Goal: Transaction & Acquisition: Purchase product/service

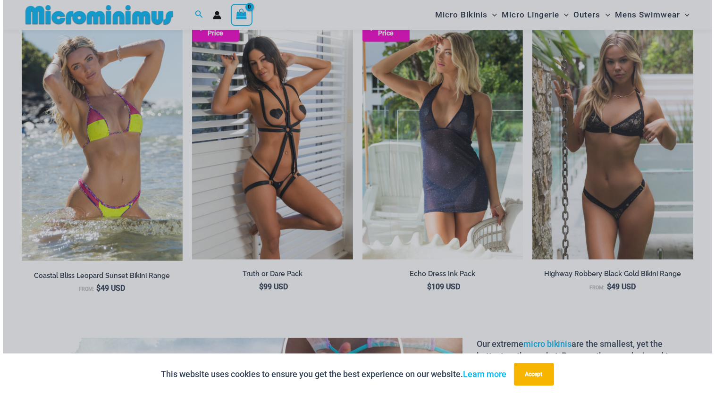
scroll to position [1127, 0]
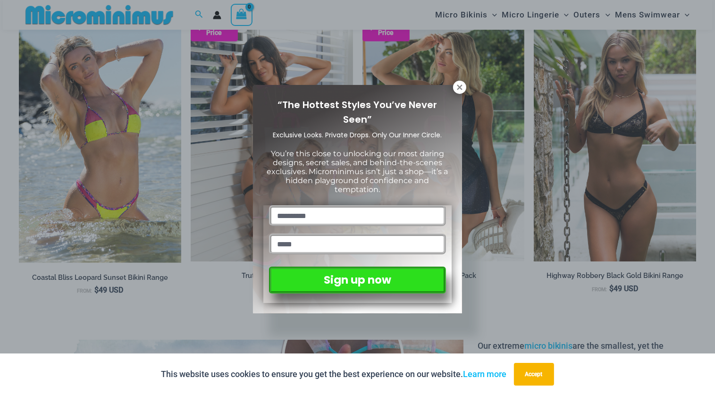
click at [459, 86] on icon at bounding box center [459, 87] width 8 height 8
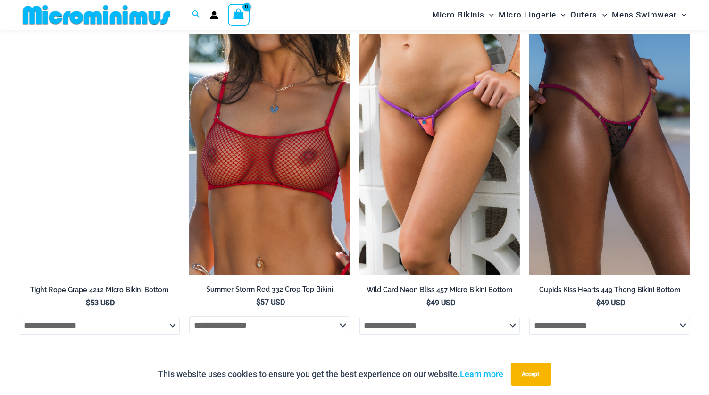
scroll to position [2963, 0]
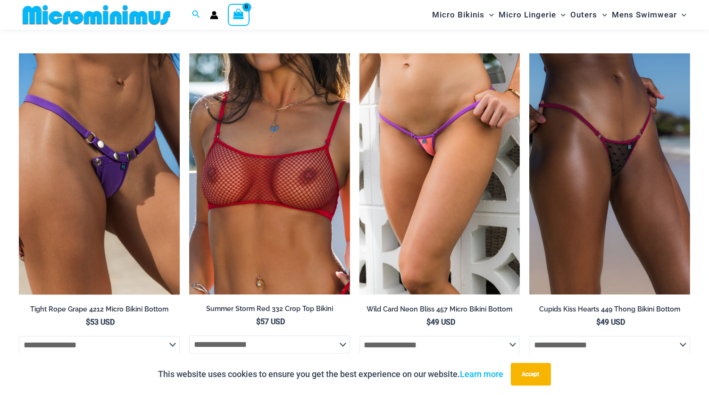
click at [113, 188] on img at bounding box center [99, 173] width 161 height 241
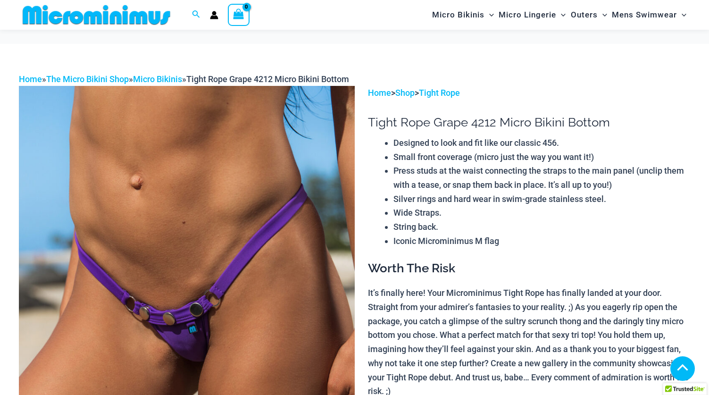
scroll to position [629, 0]
